Goal: Task Accomplishment & Management: Use online tool/utility

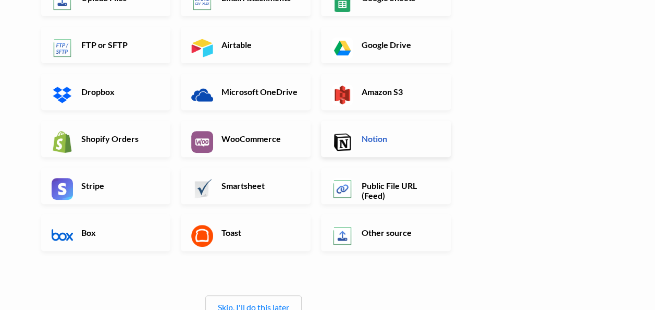
scroll to position [139, 0]
click at [378, 141] on h6 "Notion" at bounding box center [400, 138] width 82 height 10
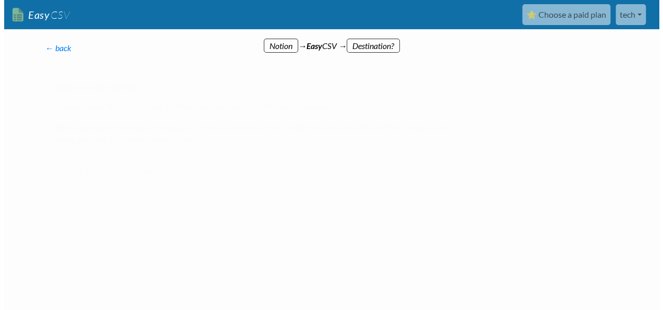
scroll to position [0, 0]
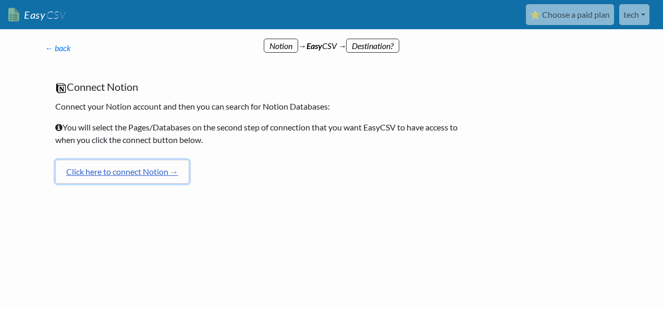
click at [125, 166] on link "Click here to connect Notion →" at bounding box center [122, 171] width 134 height 24
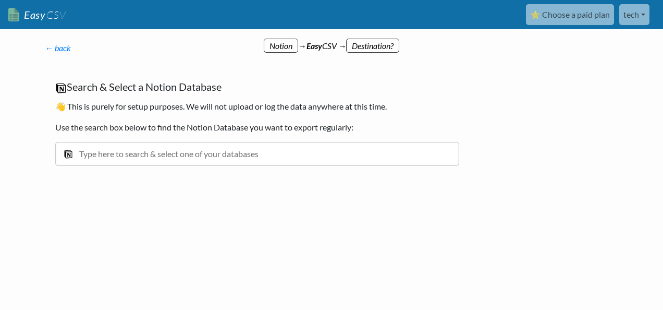
click at [318, 153] on input "text" at bounding box center [257, 154] width 404 height 24
type input "n"
type input "p"
click at [328, 175] on div "Search & Select a Notion Database 👋 This is purely for setup purposes. We will …" at bounding box center [257, 128] width 425 height 117
click at [284, 154] on input "p" at bounding box center [257, 154] width 404 height 24
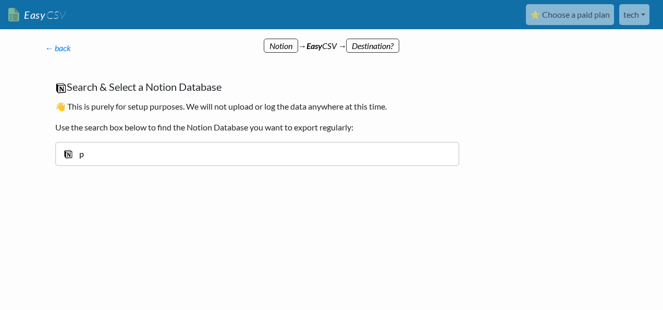
click at [284, 154] on input "p" at bounding box center [257, 154] width 404 height 24
type input "people"
click at [230, 171] on div "People Database" at bounding box center [265, 177] width 374 height 13
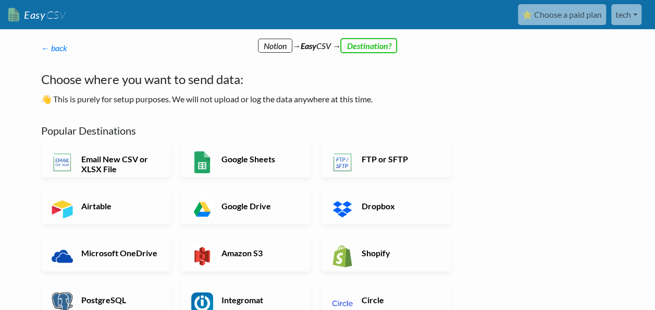
scroll to position [53, 0]
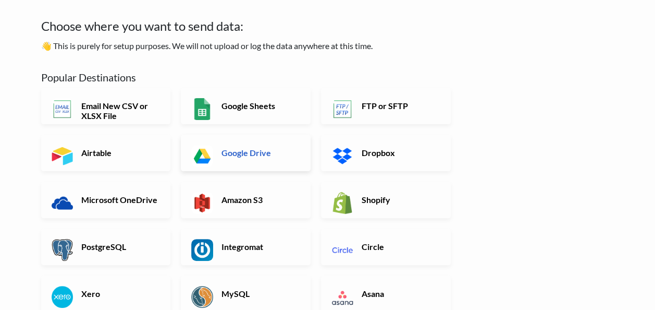
click at [262, 157] on h6 "Google Drive" at bounding box center [260, 153] width 82 height 10
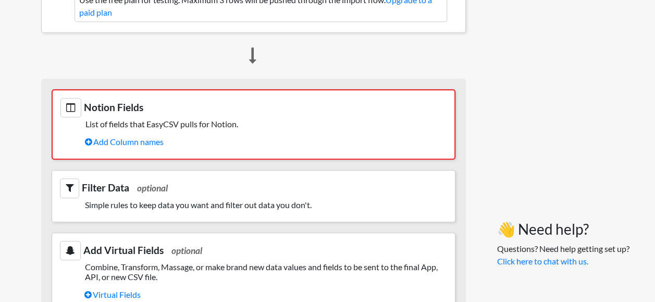
scroll to position [415, 0]
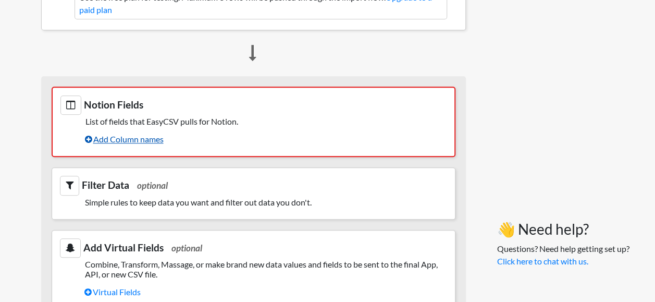
click at [118, 143] on link "Add Column names" at bounding box center [266, 139] width 362 height 18
